Goal: Understand process/instructions

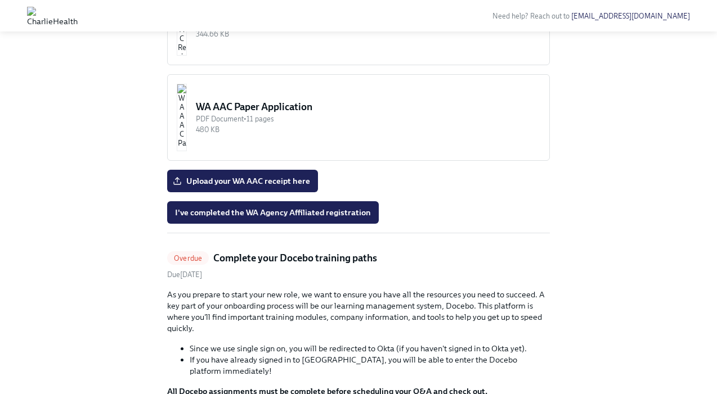
scroll to position [948, 0]
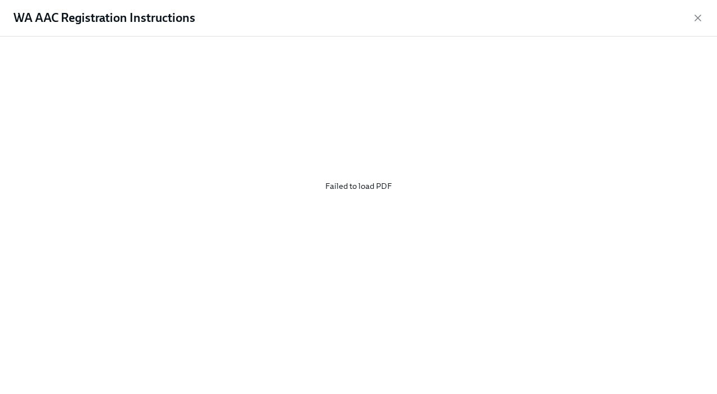
click at [344, 186] on div "Failed to load PDF" at bounding box center [358, 186] width 681 height 281
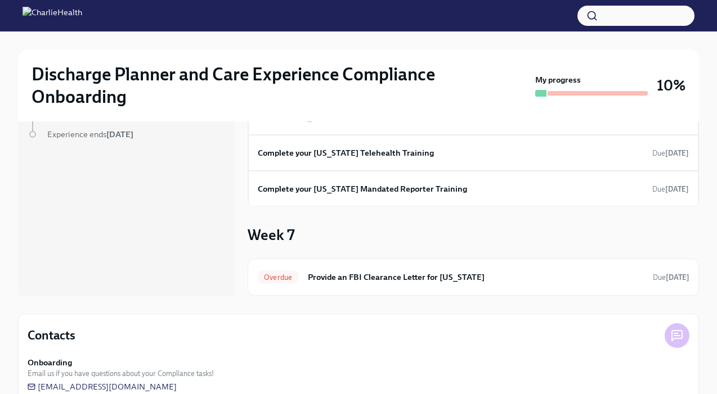
scroll to position [107, 0]
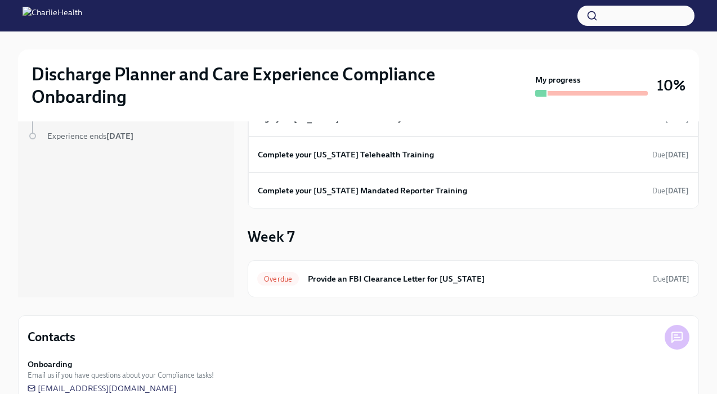
click at [82, 18] on img at bounding box center [52, 16] width 60 height 18
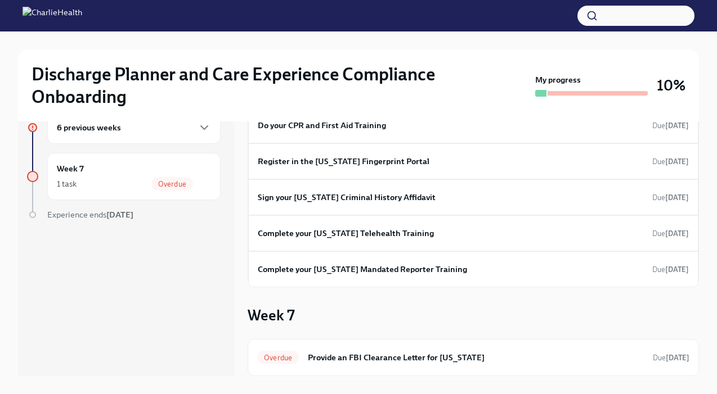
scroll to position [0, 0]
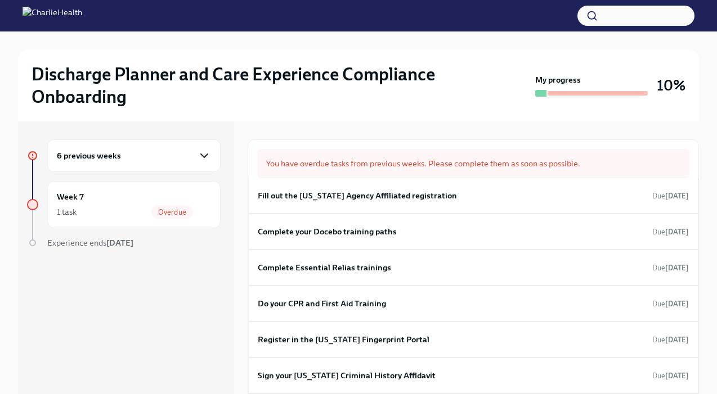
click at [201, 155] on icon "button" at bounding box center [204, 155] width 7 height 3
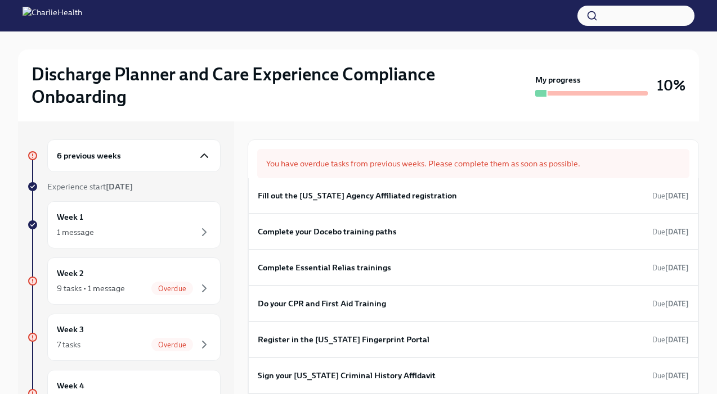
click at [82, 19] on img at bounding box center [52, 16] width 60 height 18
click at [36, 20] on img at bounding box center [52, 16] width 60 height 18
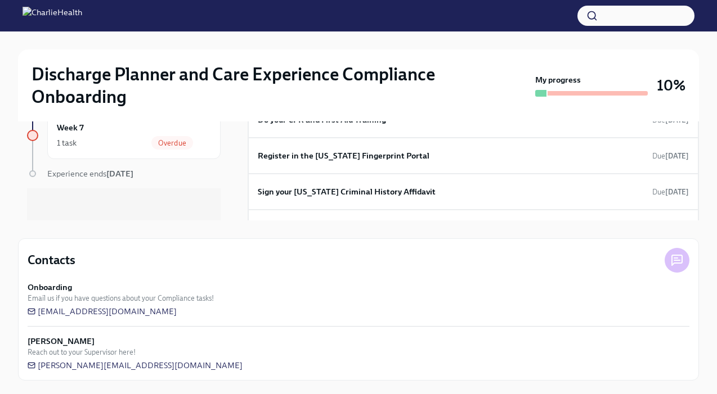
scroll to position [247, 0]
